Goal: Answer question/provide support

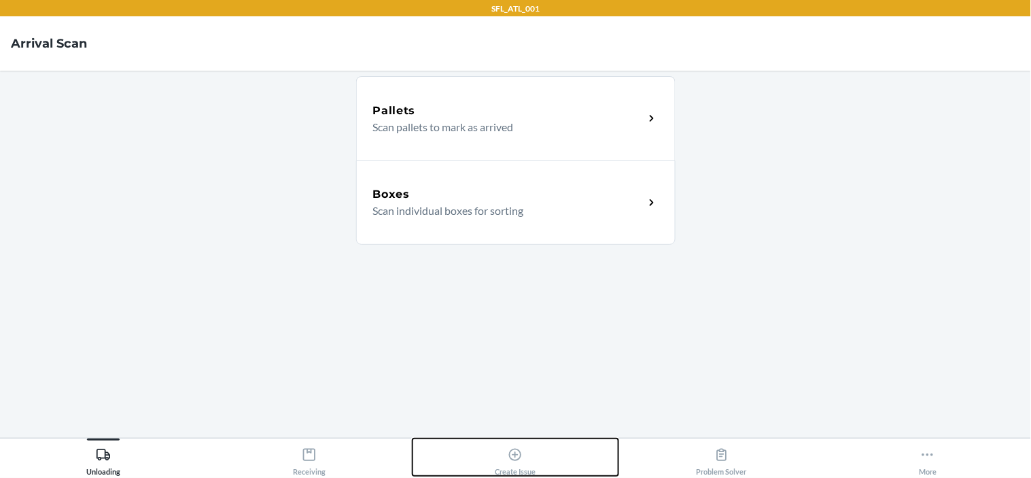
click at [516, 459] on icon at bounding box center [515, 454] width 15 height 15
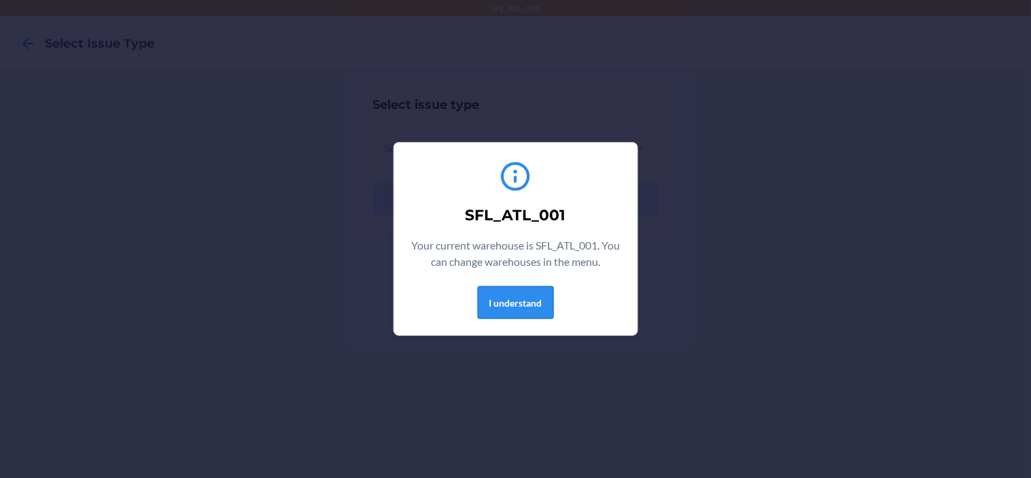
click at [500, 307] on button "I understand" at bounding box center [516, 302] width 76 height 33
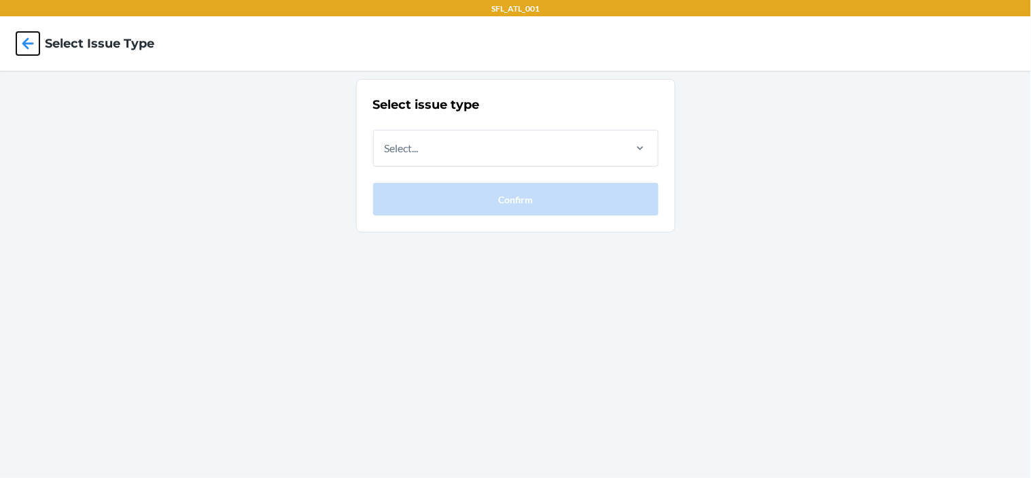
click at [25, 45] on icon at bounding box center [28, 43] width 12 height 12
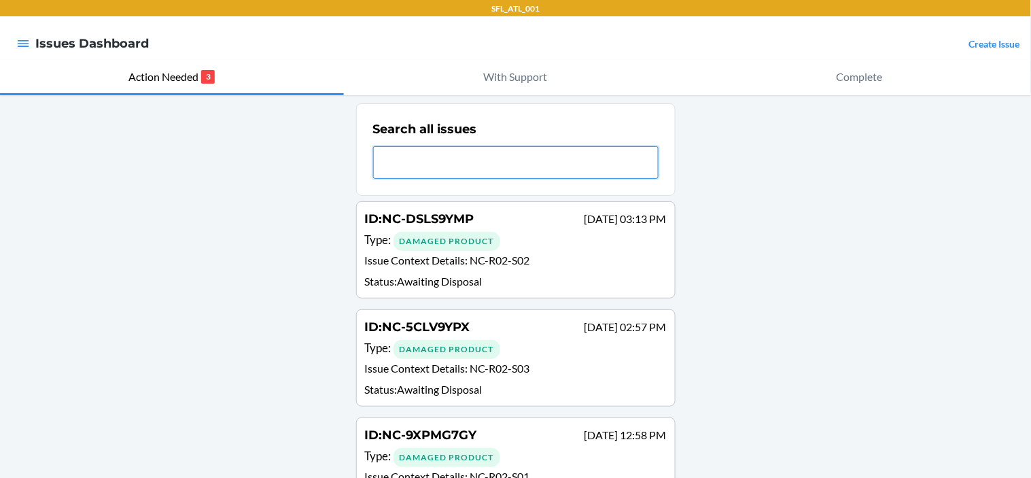
paste input "DPX9LSV736Z"
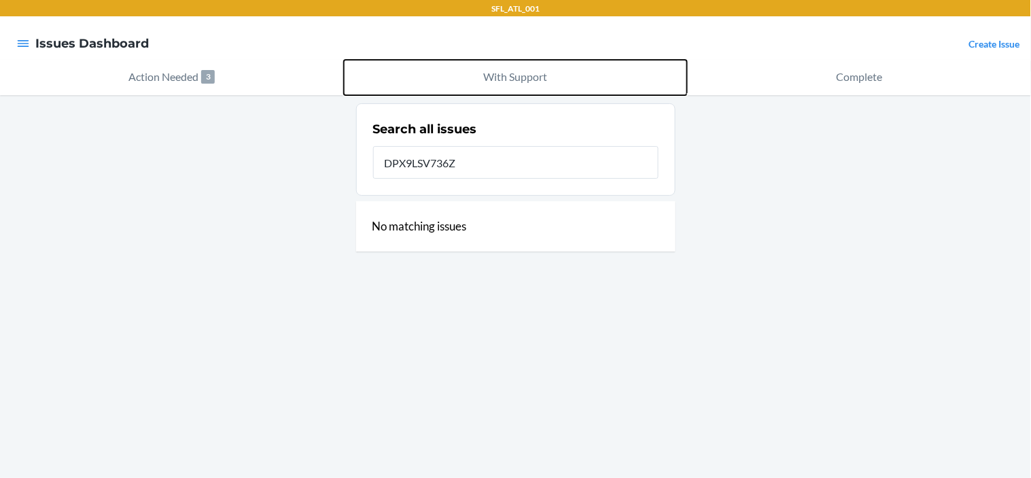
click at [529, 78] on p "With Support" at bounding box center [516, 77] width 64 height 16
click at [530, 74] on p "With Support" at bounding box center [516, 77] width 64 height 16
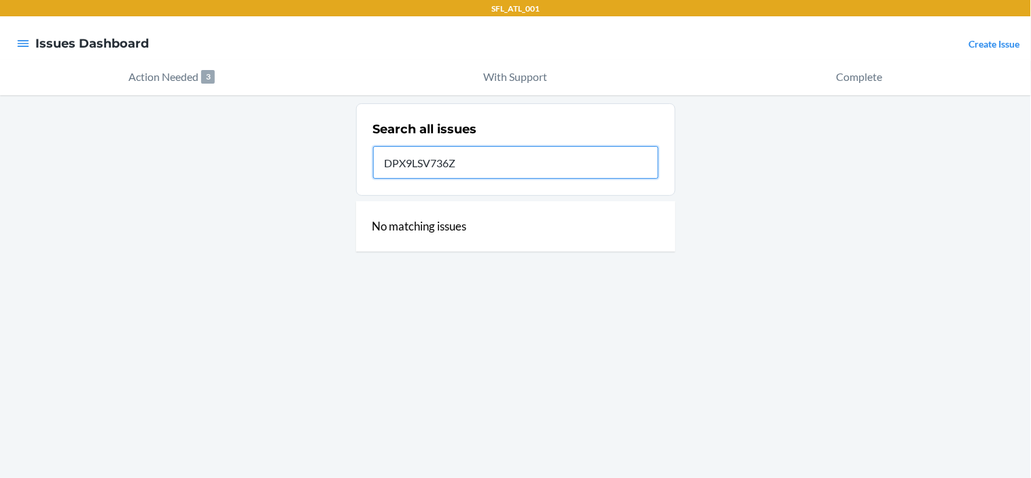
click at [487, 169] on input "DPX9LSV736Z" at bounding box center [516, 162] width 286 height 33
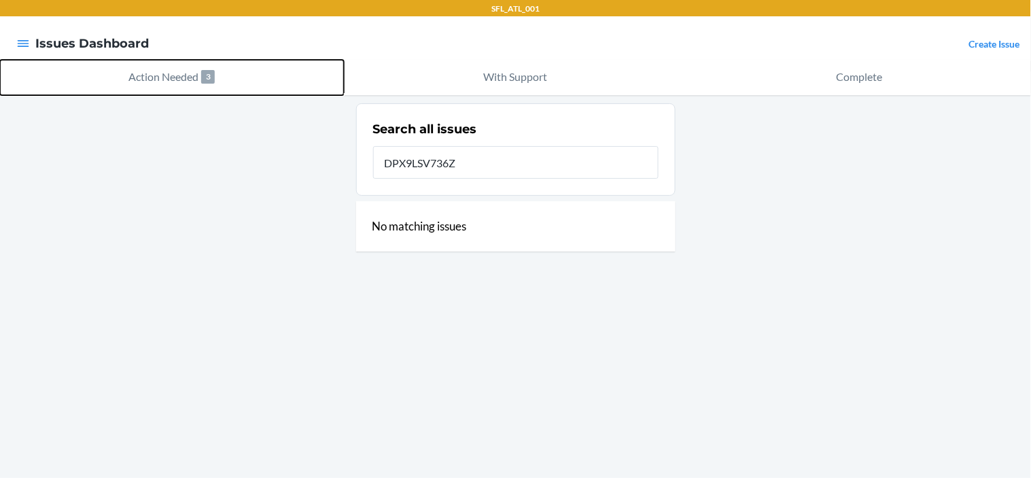
click at [154, 81] on p "Action Needed" at bounding box center [163, 77] width 70 height 16
click at [154, 82] on p "Action Needed" at bounding box center [163, 77] width 70 height 16
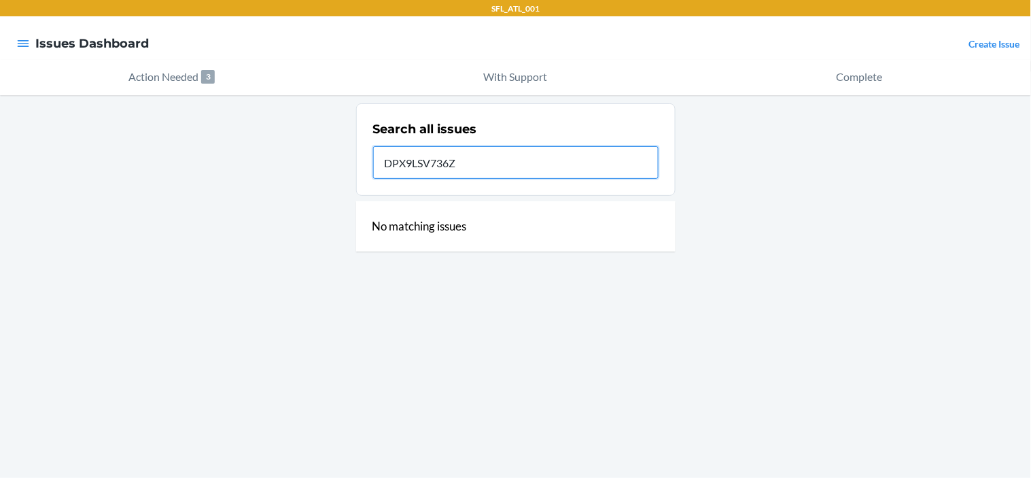
click at [466, 157] on input "DPX9LSV736Z" at bounding box center [516, 162] width 286 height 33
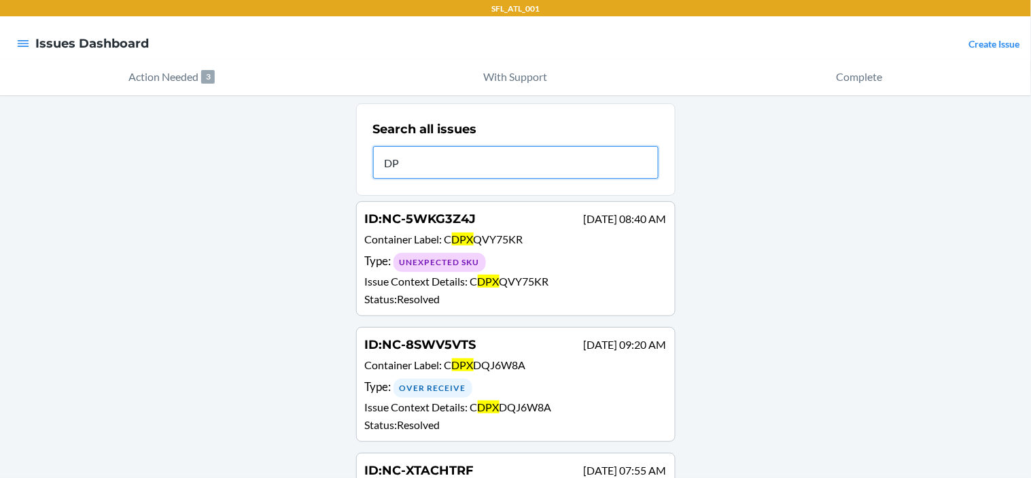
type input "D"
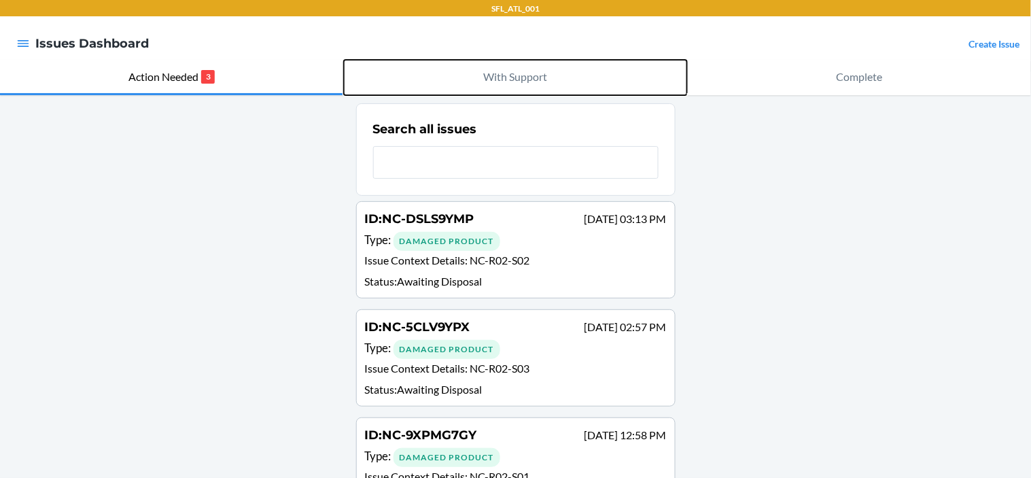
click at [523, 75] on p "With Support" at bounding box center [516, 77] width 64 height 16
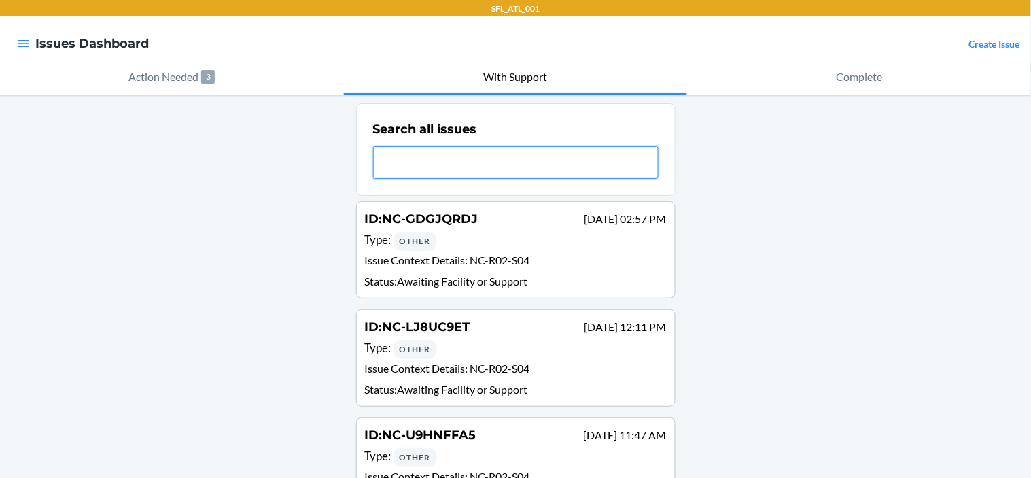
click at [502, 156] on input "text" at bounding box center [516, 162] width 286 height 33
paste input "DPX9LSV736Z"
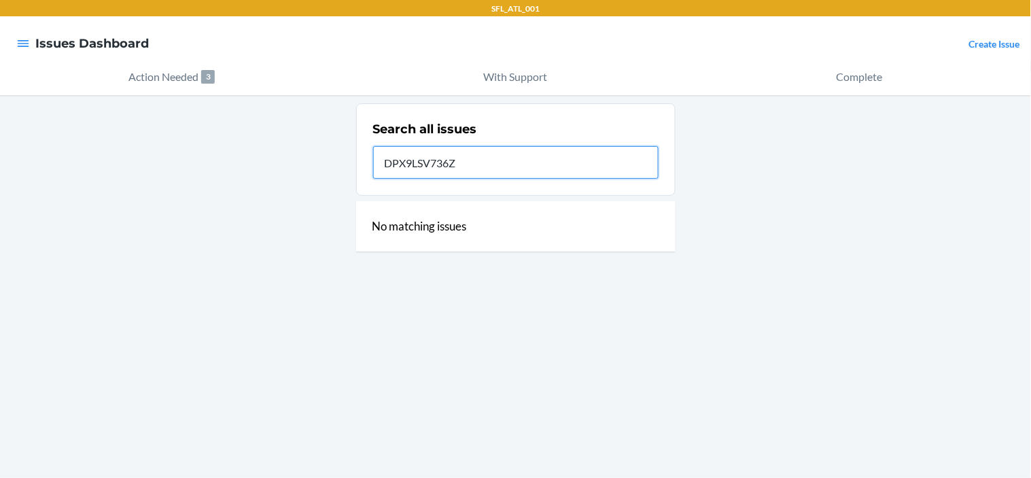
type input "DPX9LSV736Z"
